Goal: Information Seeking & Learning: Check status

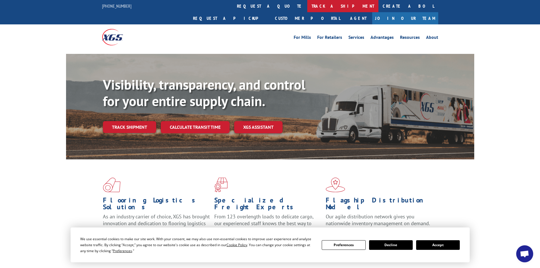
click at [307, 8] on link "track a shipment" at bounding box center [342, 6] width 71 height 12
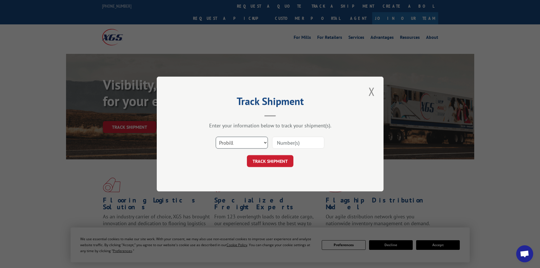
click at [244, 142] on select "Select category... Probill BOL PO" at bounding box center [242, 143] width 52 height 12
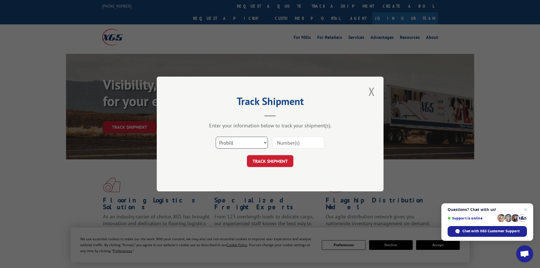
select select "bol"
click at [216, 137] on select "Select category... Probill BOL PO" at bounding box center [242, 143] width 52 height 12
click at [303, 143] on input at bounding box center [298, 143] width 52 height 12
paste input "5951162"
type input "5951162"
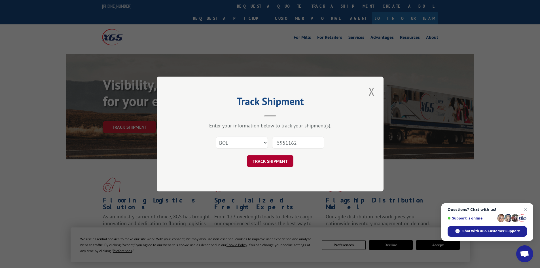
click at [266, 163] on button "TRACK SHIPMENT" at bounding box center [270, 161] width 46 height 12
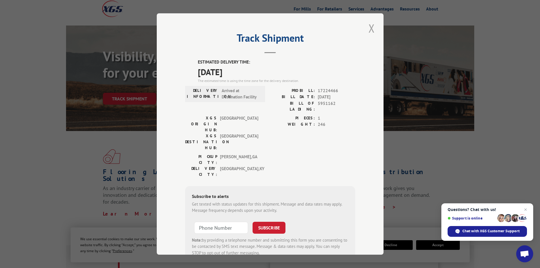
click at [368, 29] on button "Close modal" at bounding box center [372, 28] width 10 height 16
